Goal: Complete application form: Complete application form

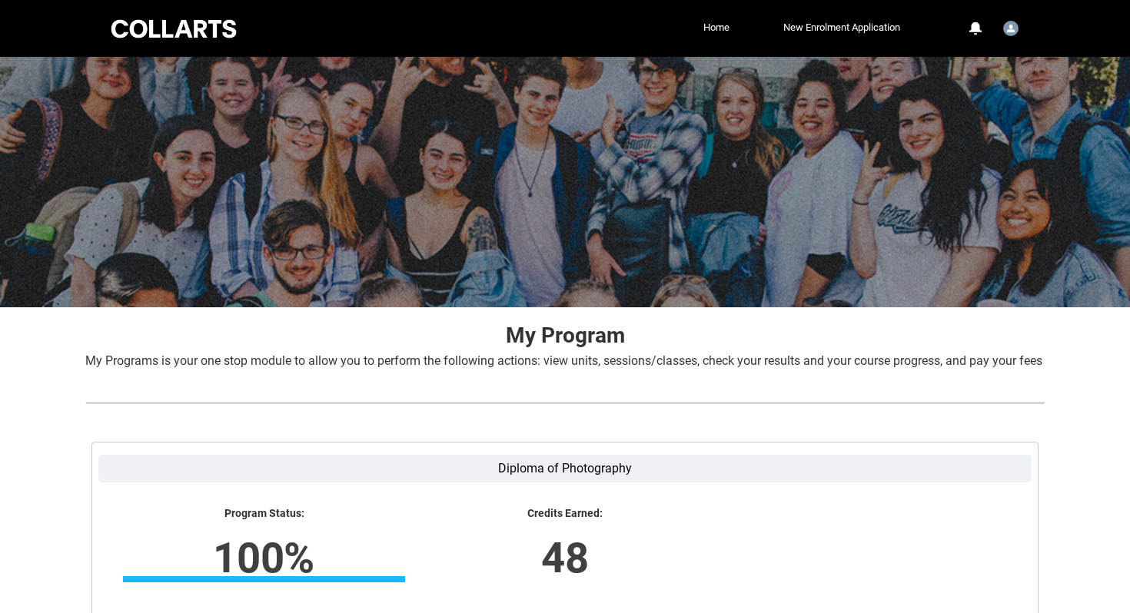
scroll to position [243, 0]
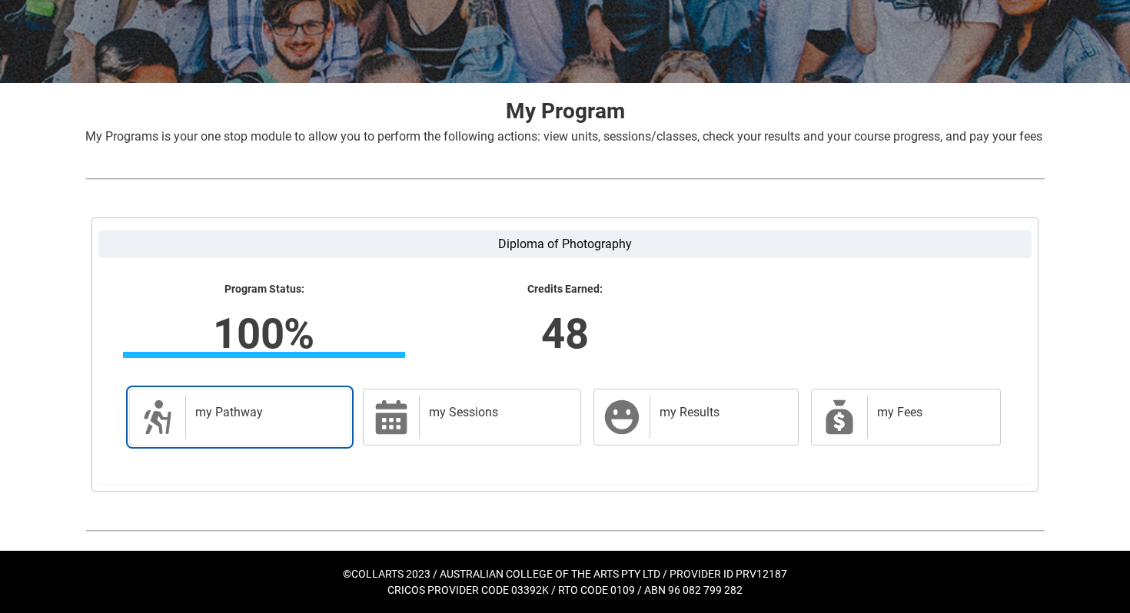
click at [256, 430] on div "my Pathway" at bounding box center [264, 417] width 158 height 43
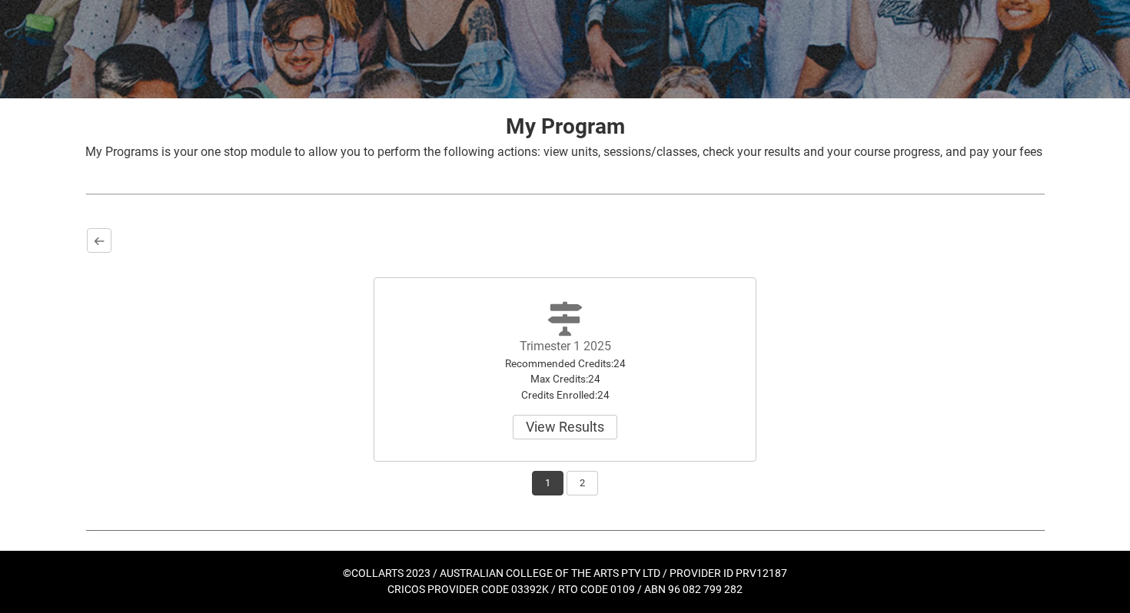
scroll to position [227, 0]
click at [575, 489] on button "2" at bounding box center [582, 483] width 32 height 25
click at [87, 237] on button "Back" at bounding box center [99, 240] width 25 height 25
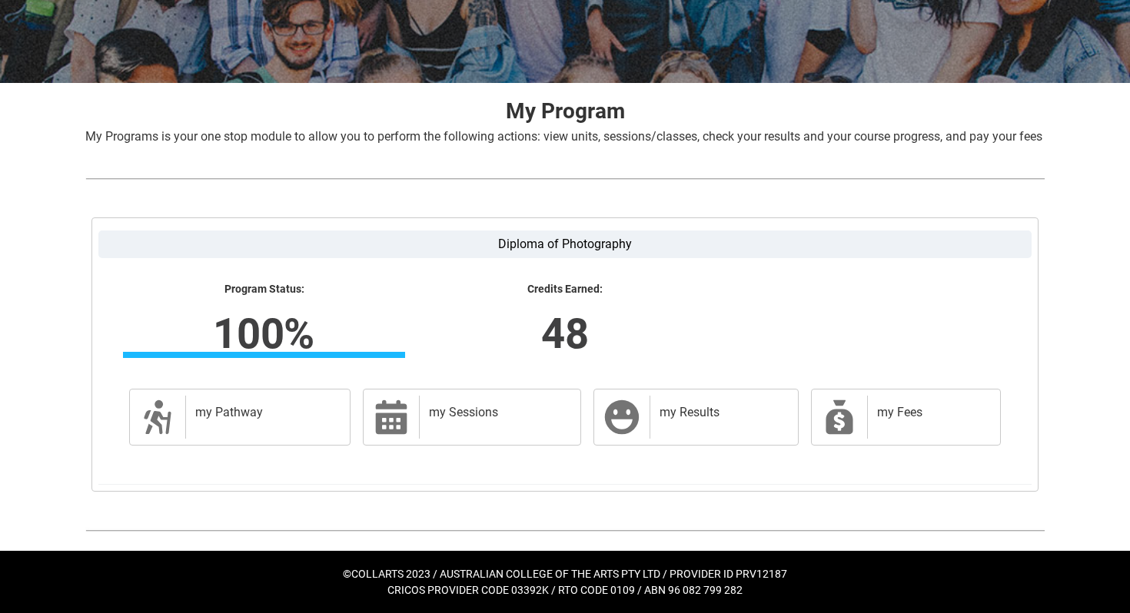
scroll to position [243, 0]
click at [656, 414] on div "my Results" at bounding box center [720, 417] width 142 height 43
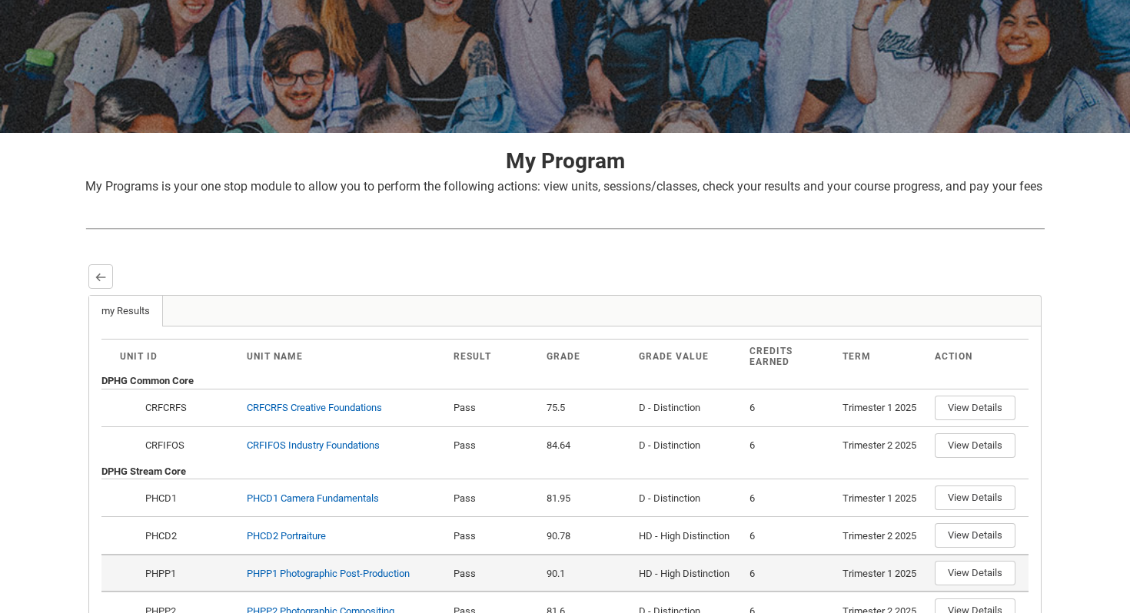
scroll to position [84, 0]
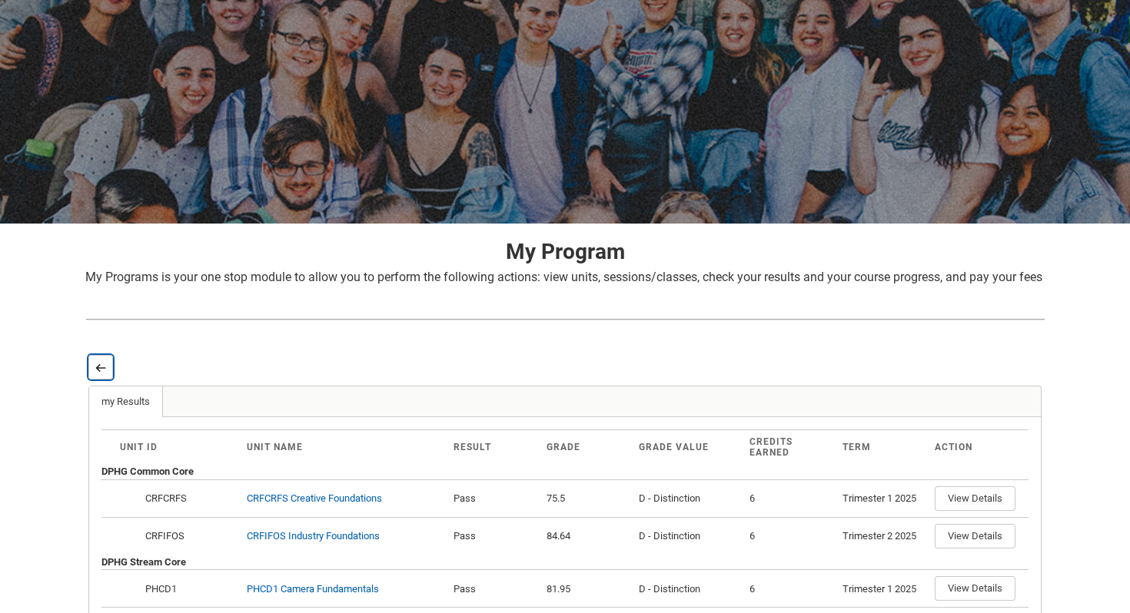
click at [107, 375] on button "Back" at bounding box center [100, 367] width 25 height 25
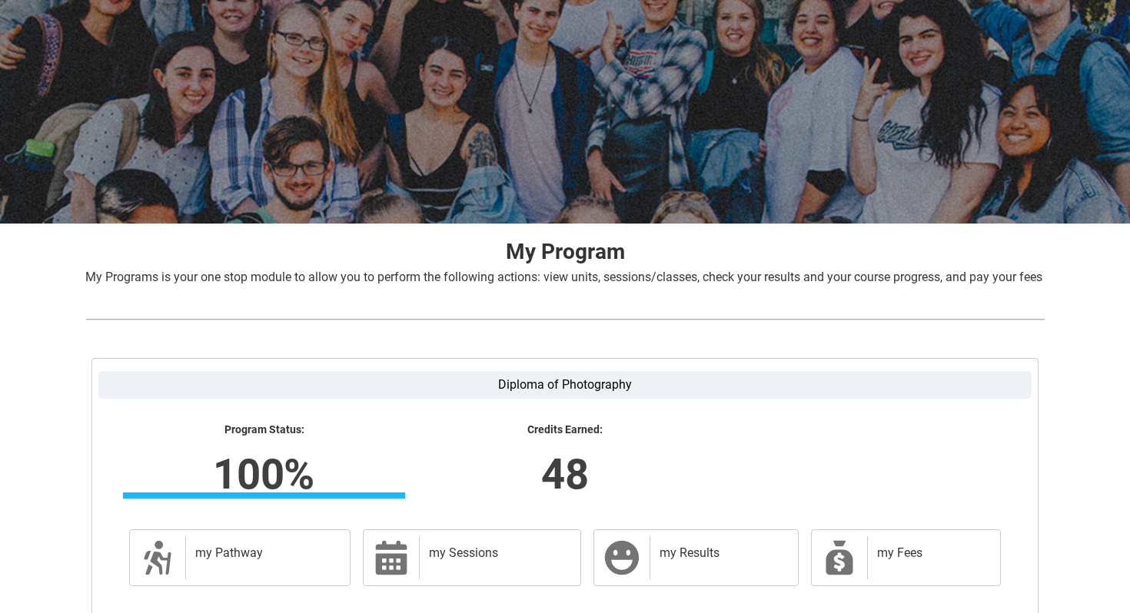
scroll to position [0, 0]
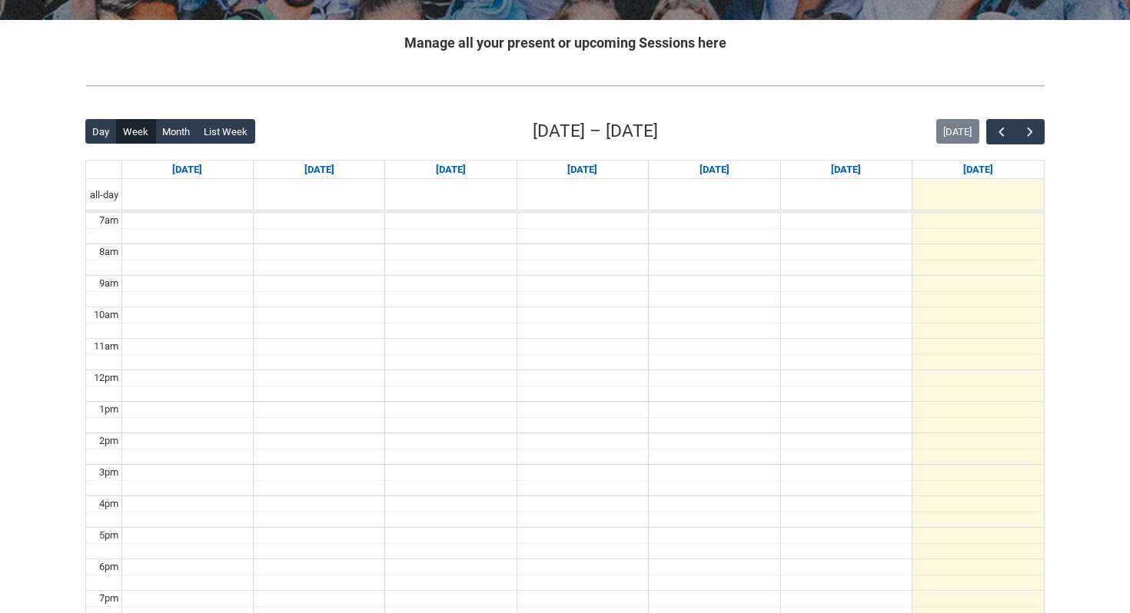
scroll to position [288, 0]
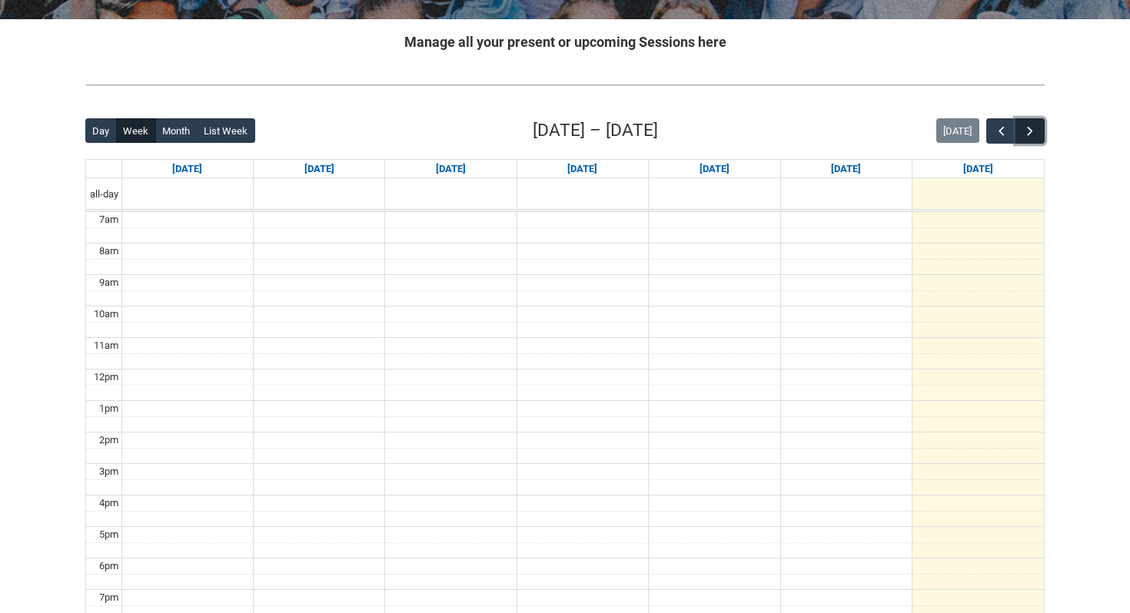
click at [1035, 122] on button "button" at bounding box center [1029, 130] width 29 height 25
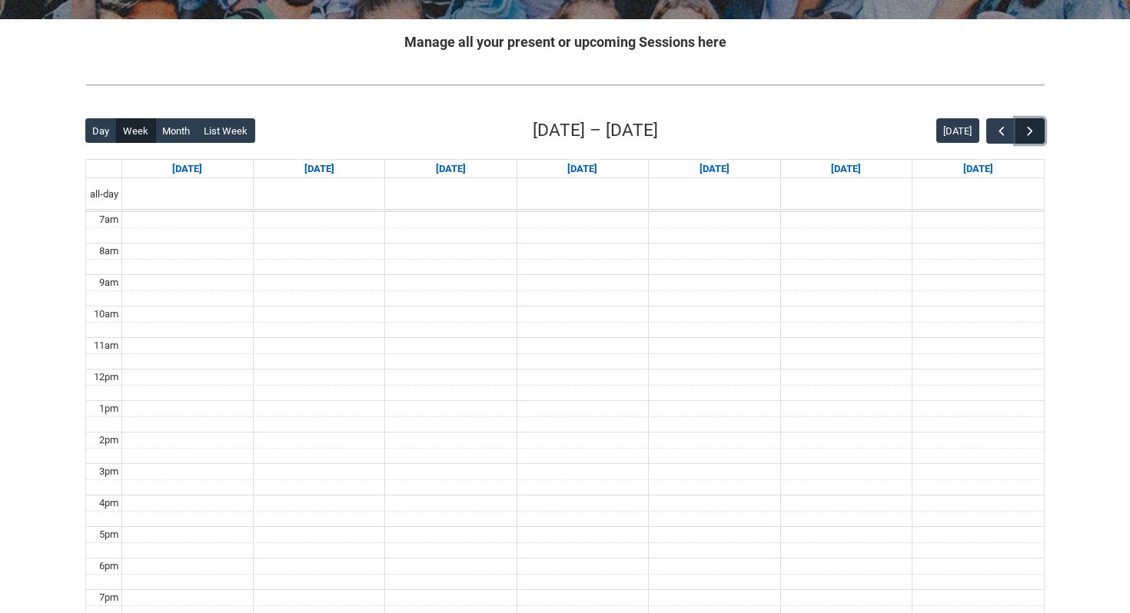
click at [1035, 122] on button "button" at bounding box center [1029, 130] width 29 height 25
click at [1001, 132] on span "button" at bounding box center [1001, 131] width 15 height 15
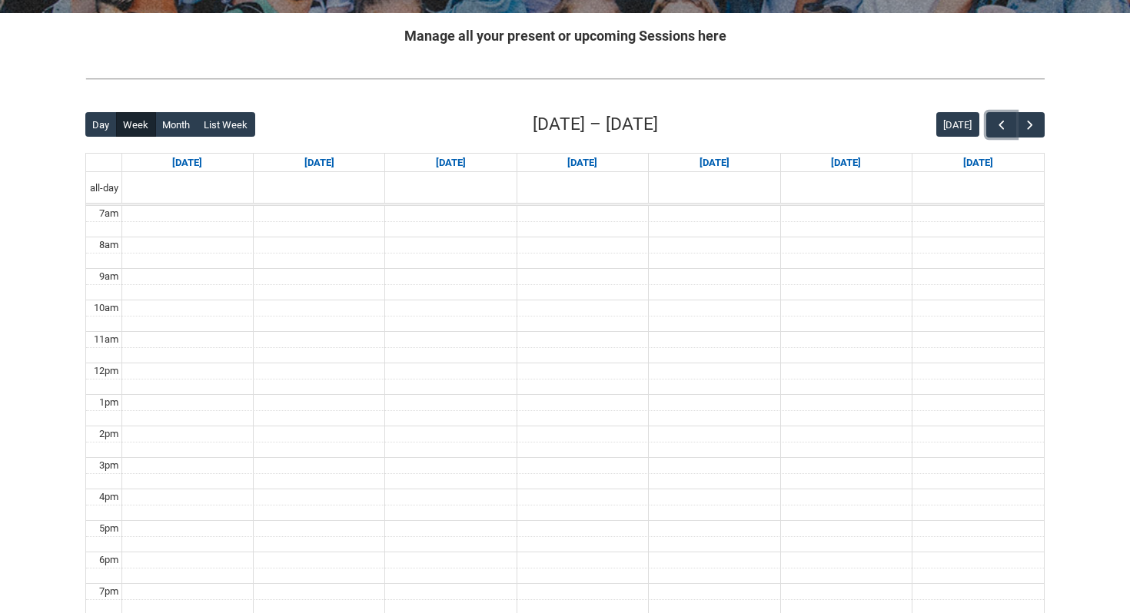
scroll to position [297, 0]
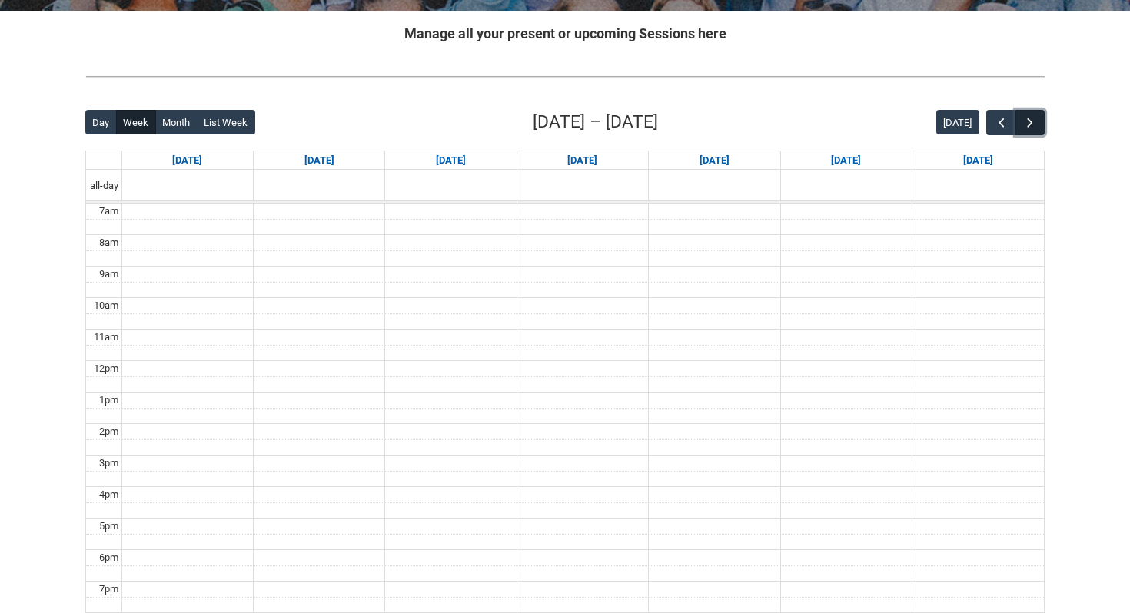
click at [1036, 125] on span "button" at bounding box center [1029, 122] width 15 height 15
click at [991, 129] on button "button" at bounding box center [1000, 122] width 29 height 25
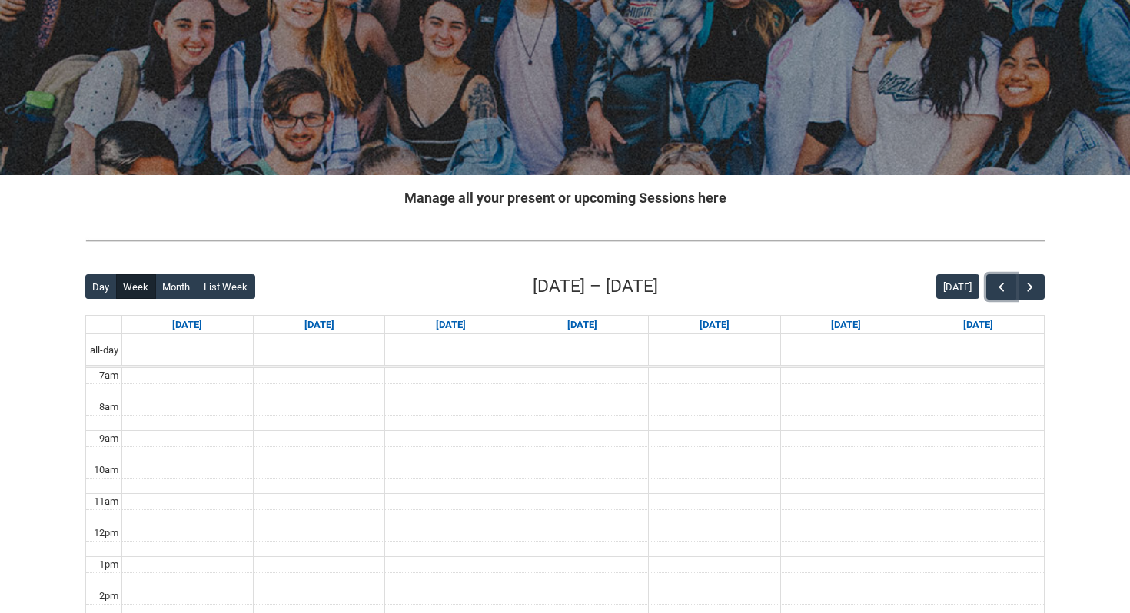
scroll to position [0, 0]
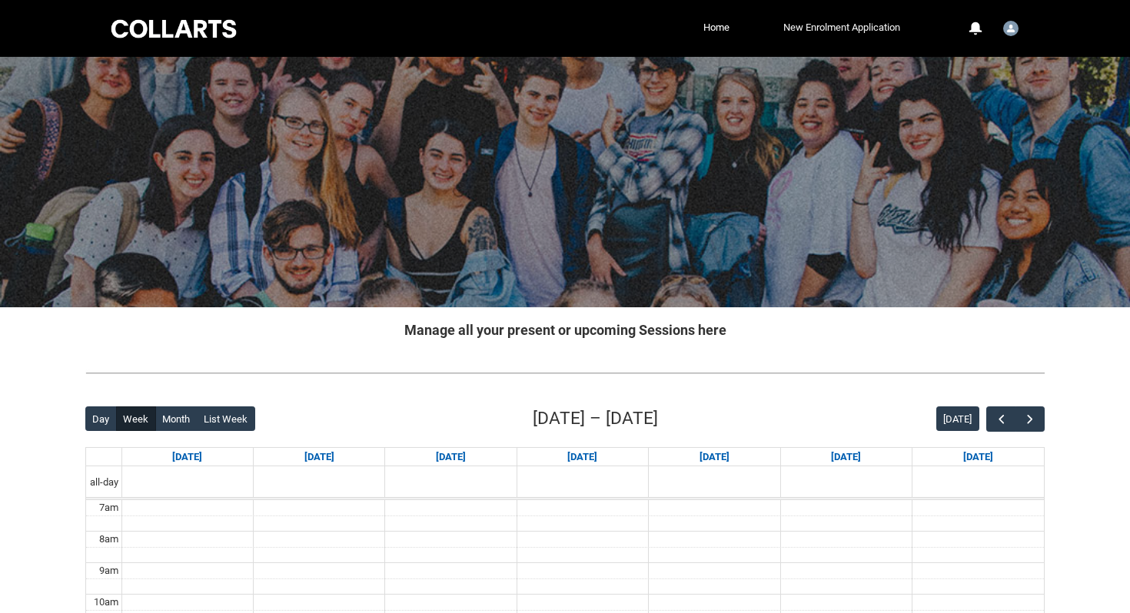
click at [795, 34] on link "New Enrolment Application" at bounding box center [841, 27] width 125 height 23
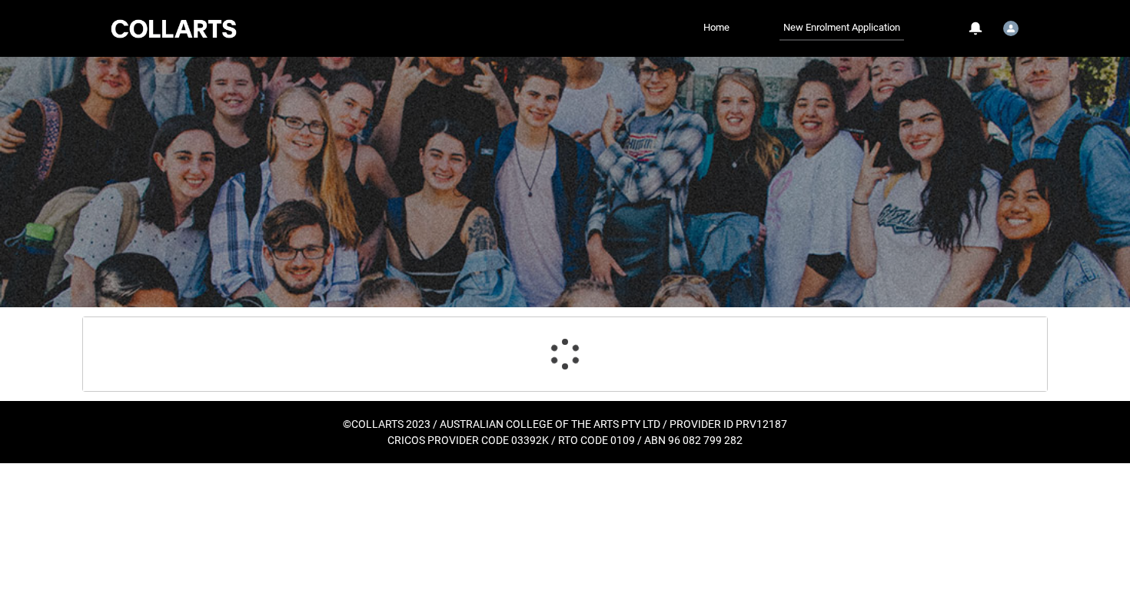
select select "Citizenship.1"
select select "Heard_About_Collarts_Picklist.Online Search (Google)"
select select "Country_Choice.1101"
select select "P_Contact_Time_Morning"
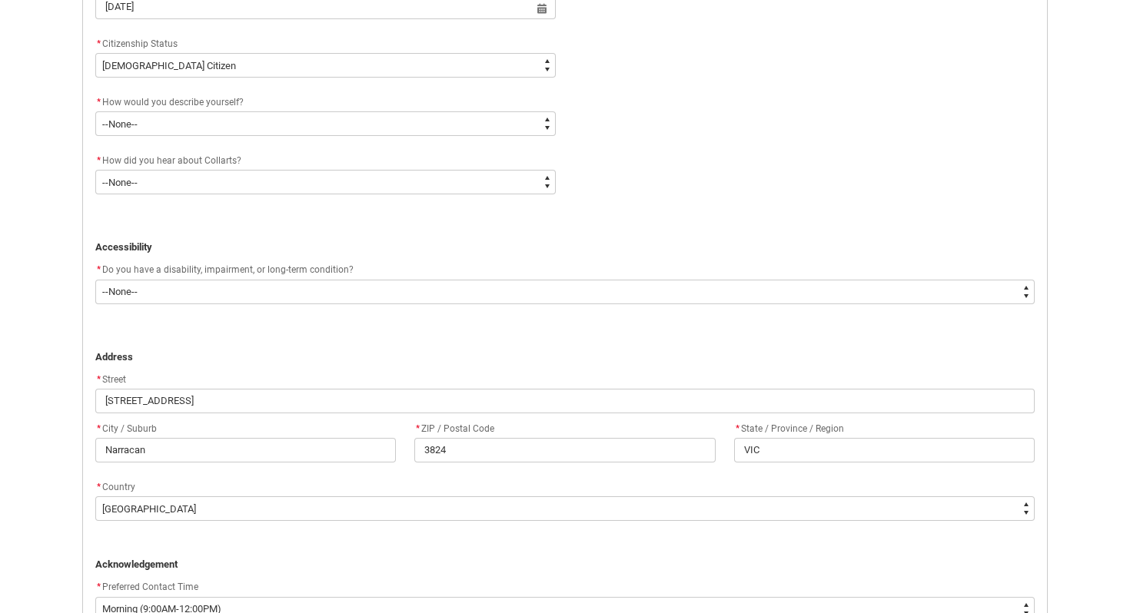
scroll to position [737, 0]
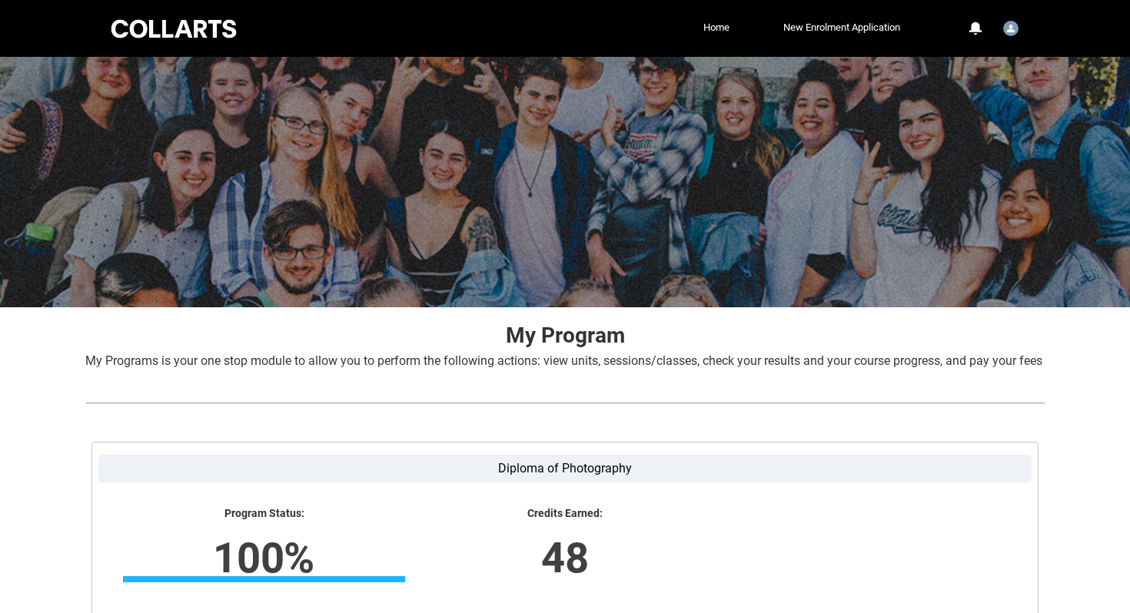
scroll to position [243, 0]
